Goal: Task Accomplishment & Management: Use online tool/utility

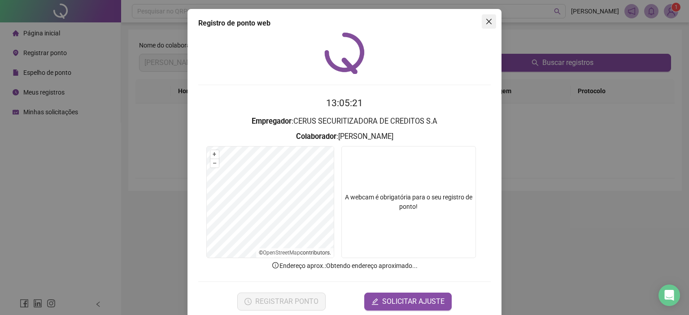
click at [491, 21] on span "Close" at bounding box center [489, 21] width 14 height 7
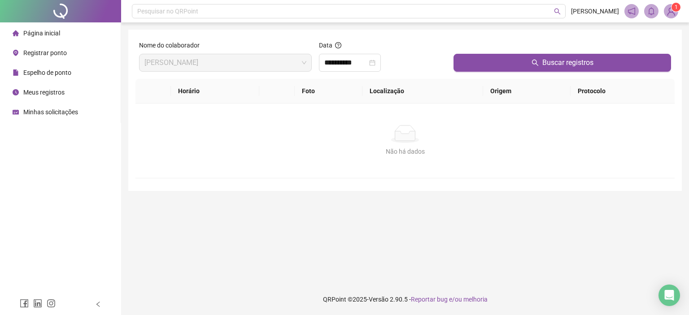
click at [48, 95] on span "Meus registros" at bounding box center [43, 92] width 41 height 7
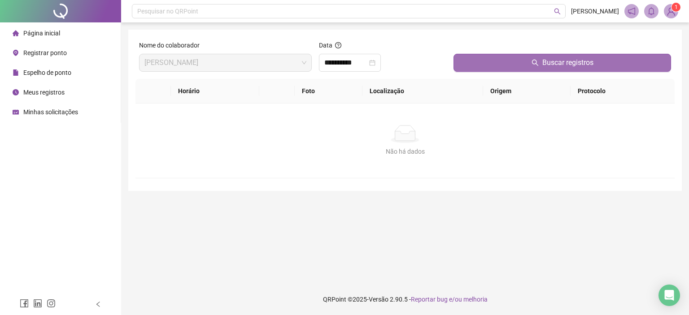
click at [493, 61] on button "Buscar registros" at bounding box center [563, 63] width 218 height 18
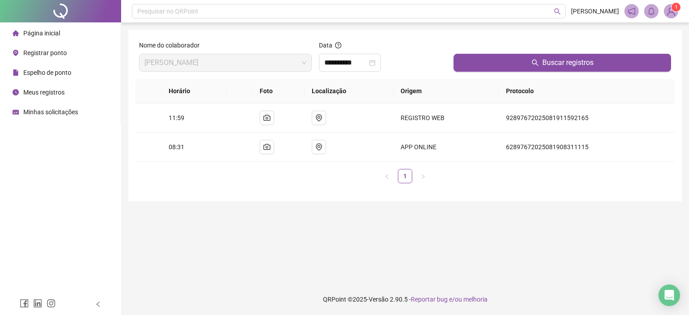
click at [29, 32] on span "Página inicial" at bounding box center [41, 33] width 37 height 7
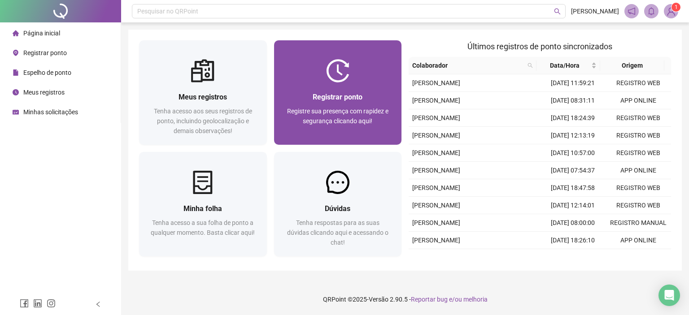
click at [304, 83] on div "Registrar ponto Registre sua presença com rapidez e segurança clicando aqui!" at bounding box center [338, 114] width 128 height 62
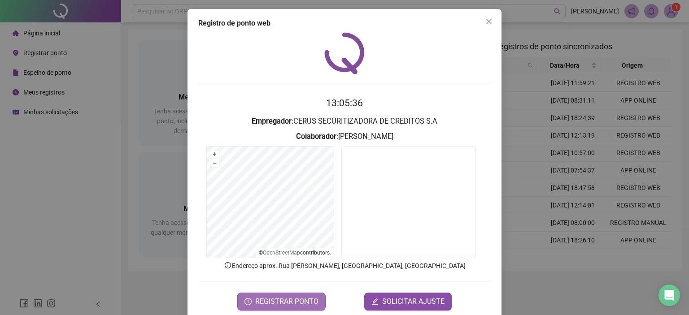
click at [306, 301] on span "REGISTRAR PONTO" at bounding box center [286, 302] width 63 height 11
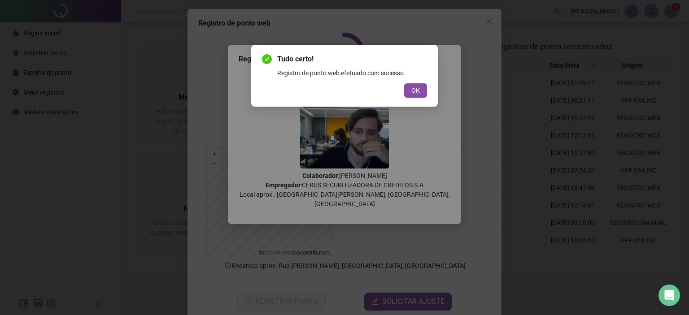
click at [413, 82] on div "Tudo certo! Registro de ponto web efetuado com sucesso. OK" at bounding box center [344, 76] width 165 height 44
click at [413, 86] on span "OK" at bounding box center [416, 91] width 9 height 10
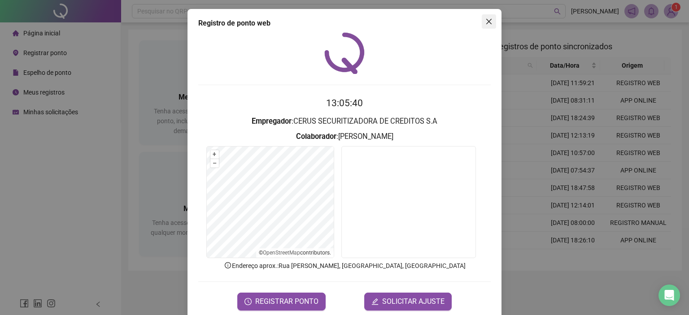
click at [486, 18] on button "Close" at bounding box center [489, 21] width 14 height 14
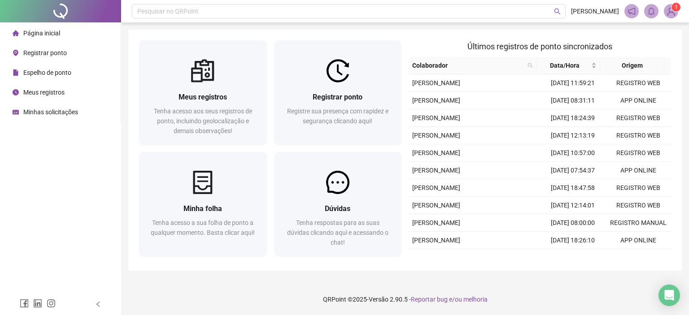
click at [47, 24] on div "Página inicial" at bounding box center [37, 33] width 48 height 18
click at [50, 34] on span "Página inicial" at bounding box center [41, 33] width 37 height 7
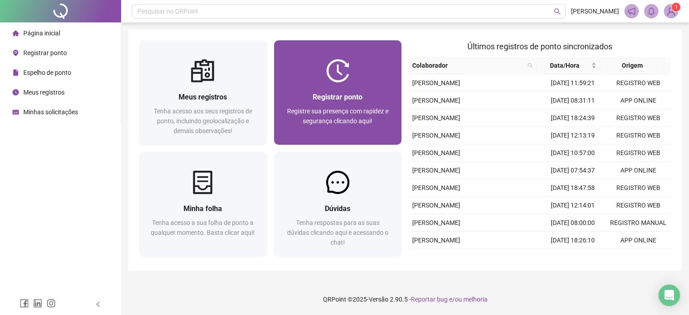
click at [316, 89] on div "Registrar ponto Registre sua presença com rapidez e segurança clicando aqui!" at bounding box center [338, 114] width 128 height 62
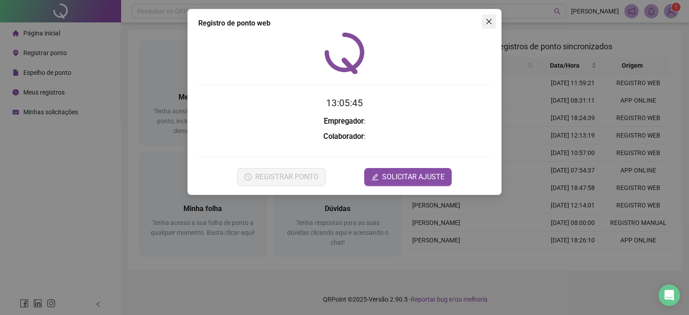
click at [489, 18] on icon "close" at bounding box center [489, 21] width 7 height 7
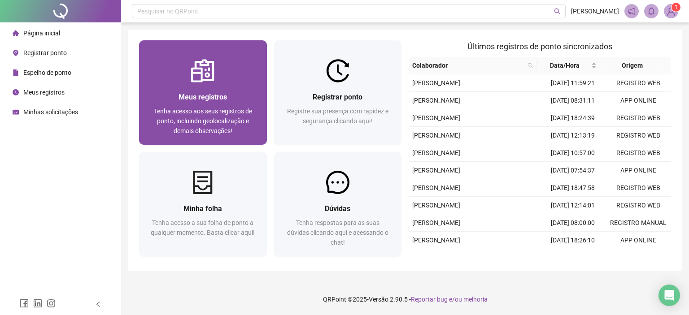
click at [214, 80] on img at bounding box center [202, 70] width 23 height 23
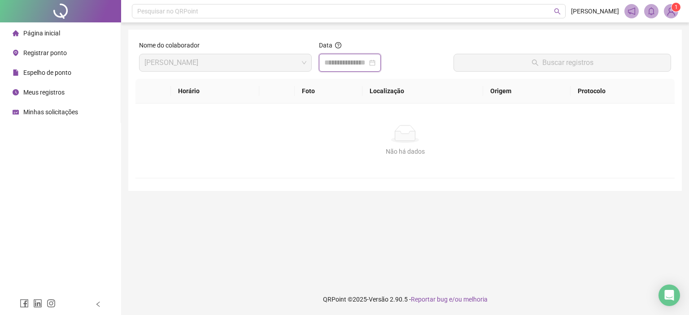
click at [351, 66] on input at bounding box center [345, 62] width 43 height 11
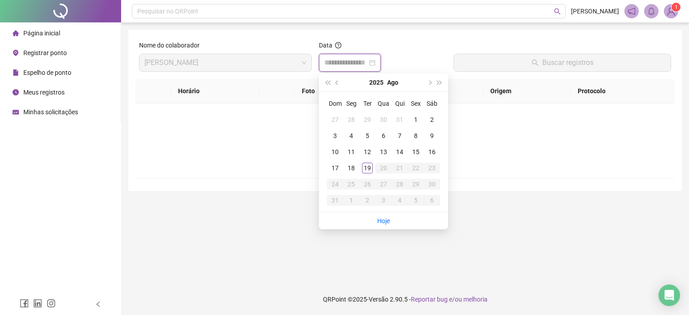
click at [351, 66] on input at bounding box center [345, 62] width 43 height 11
type input "**********"
click at [366, 168] on div "19" at bounding box center [367, 168] width 11 height 11
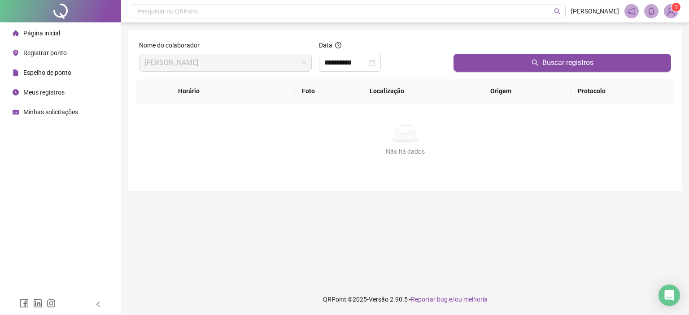
click at [506, 72] on div "Buscar registros" at bounding box center [562, 59] width 225 height 39
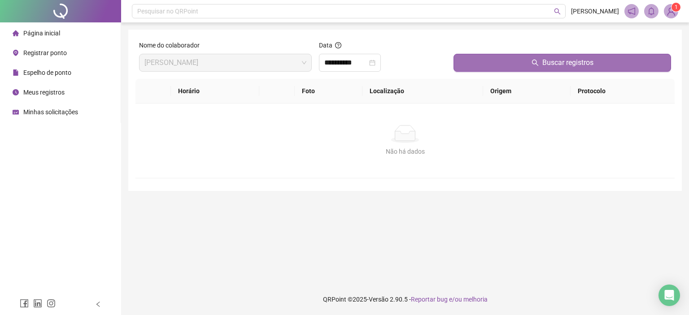
click at [511, 67] on button "Buscar registros" at bounding box center [563, 63] width 218 height 18
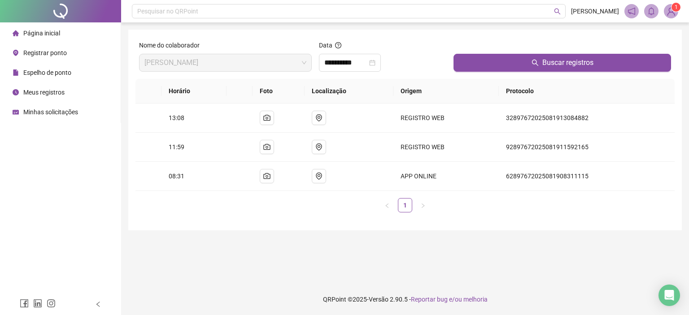
click at [33, 33] on span "Página inicial" at bounding box center [41, 33] width 37 height 7
